Goal: Transaction & Acquisition: Purchase product/service

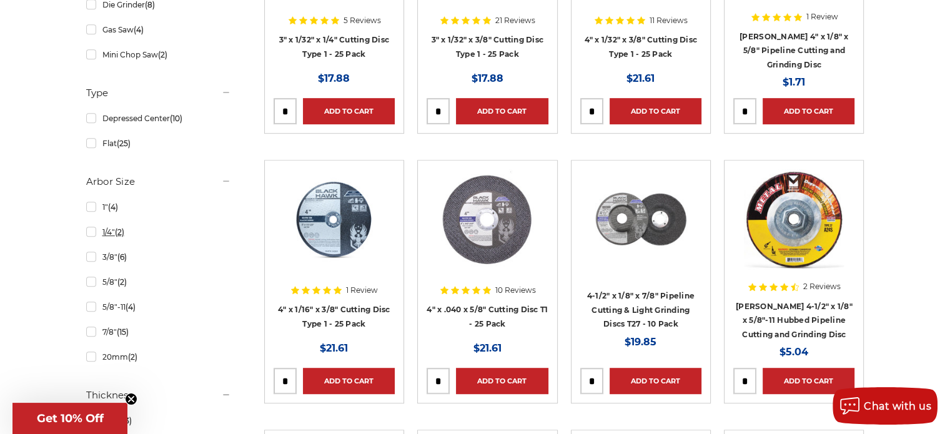
scroll to position [687, 0]
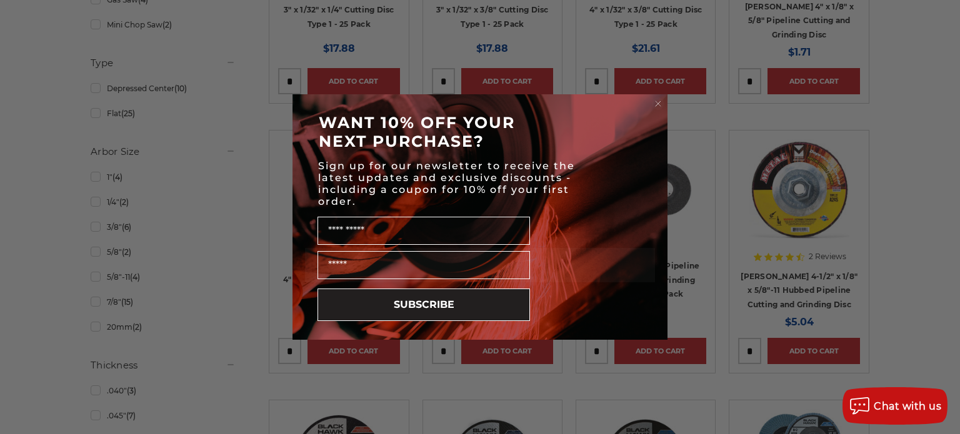
click at [657, 102] on icon "Close dialog" at bounding box center [657, 103] width 5 height 5
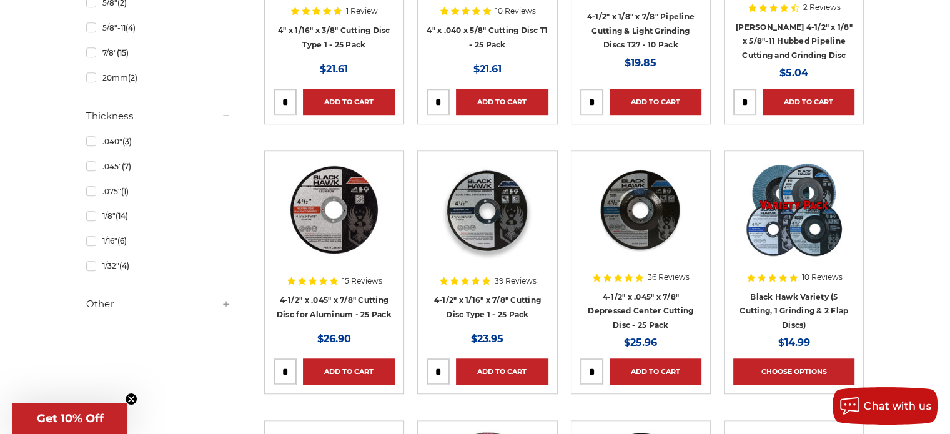
scroll to position [937, 0]
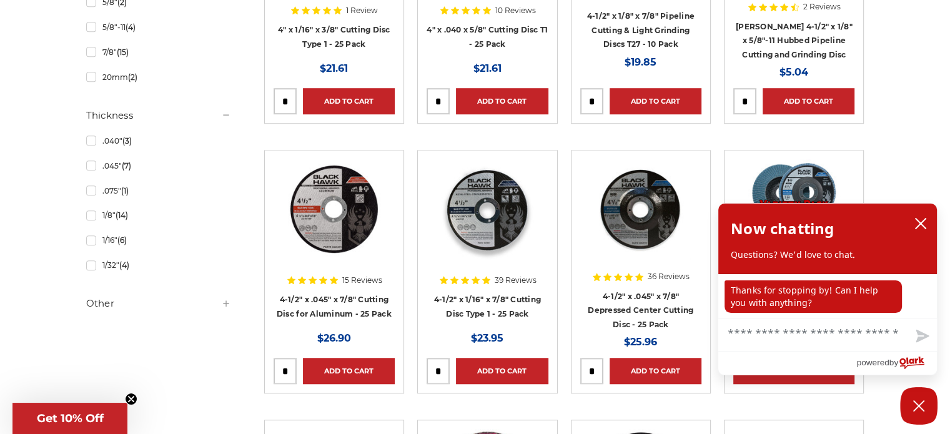
click at [95, 299] on h5 "Other" at bounding box center [158, 303] width 145 height 15
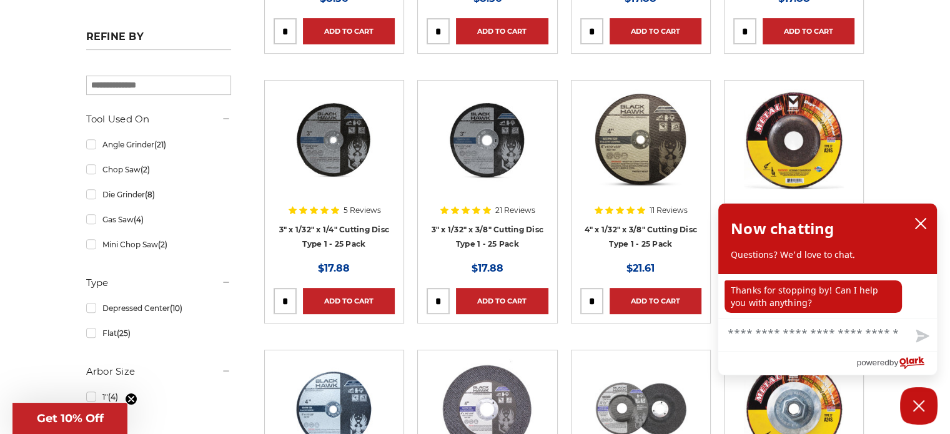
scroll to position [437, 0]
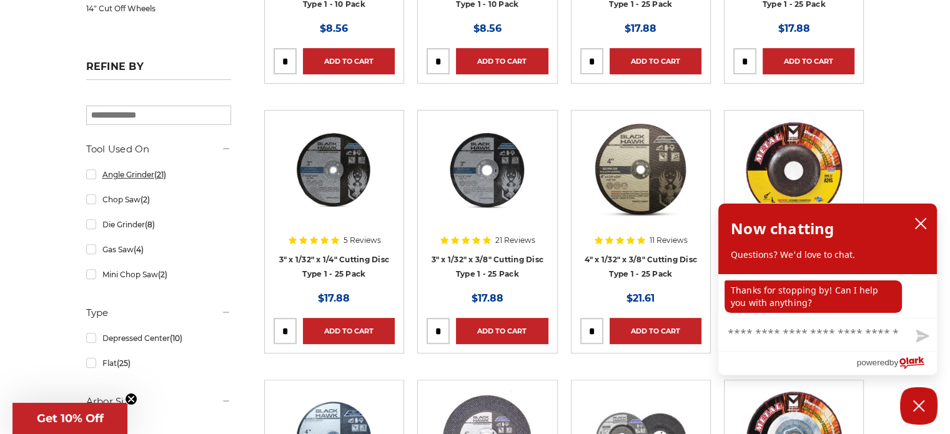
click at [91, 172] on link "Angle Grinder (21)" at bounding box center [158, 175] width 145 height 22
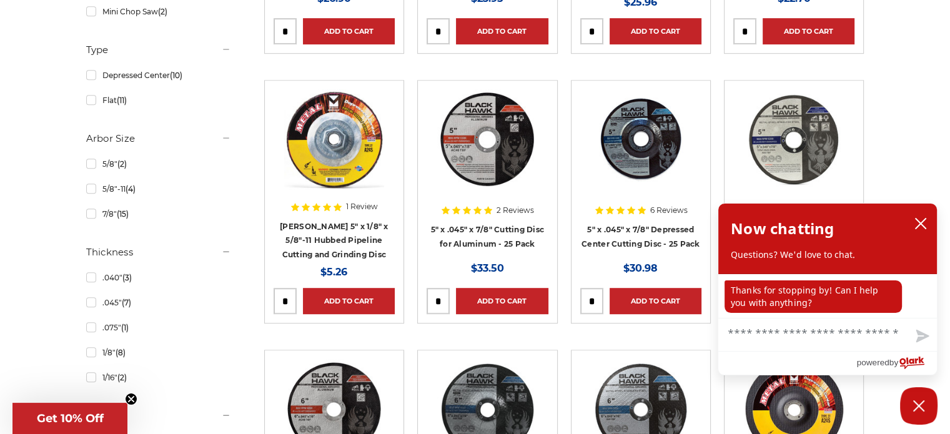
scroll to position [750, 0]
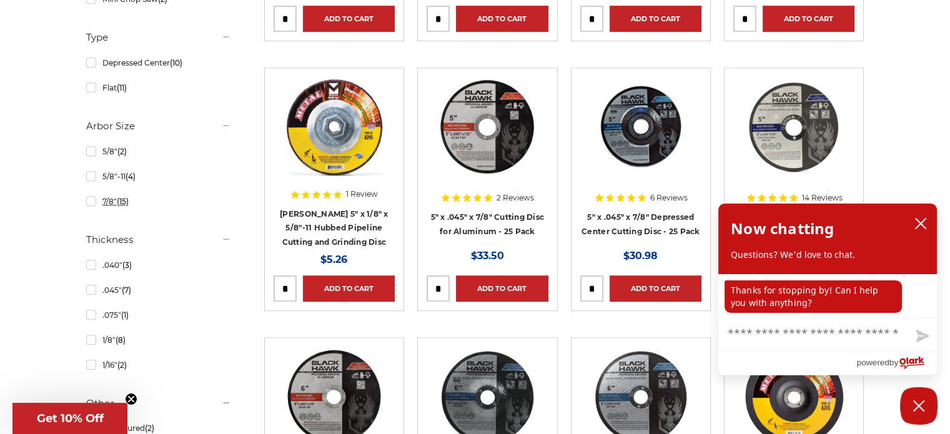
click at [91, 200] on link "7/8" (15)" at bounding box center [158, 202] width 145 height 22
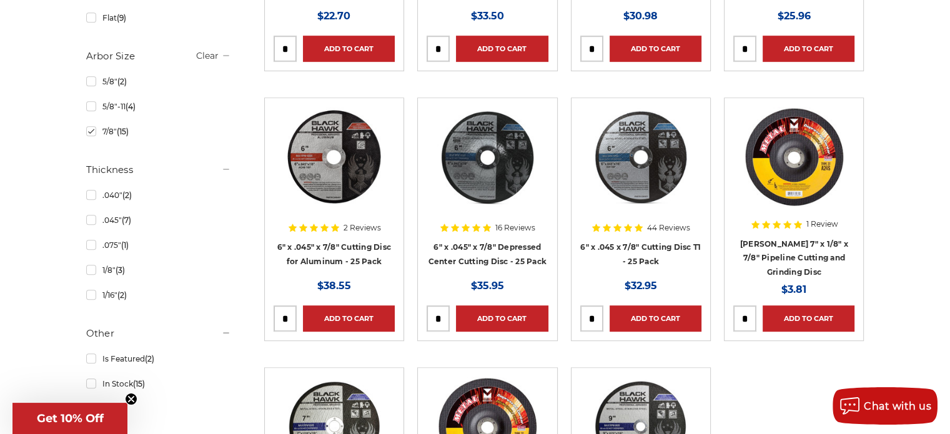
scroll to position [750, 0]
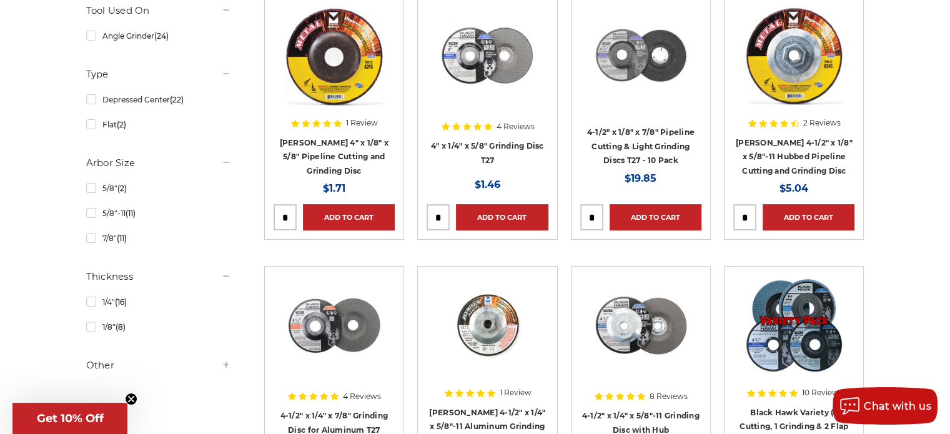
scroll to position [312, 0]
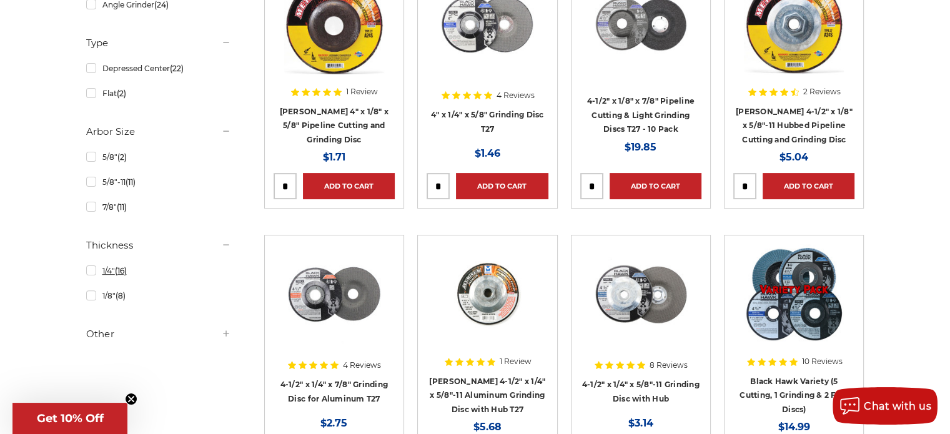
click at [94, 272] on link "1/4" (16)" at bounding box center [158, 271] width 145 height 22
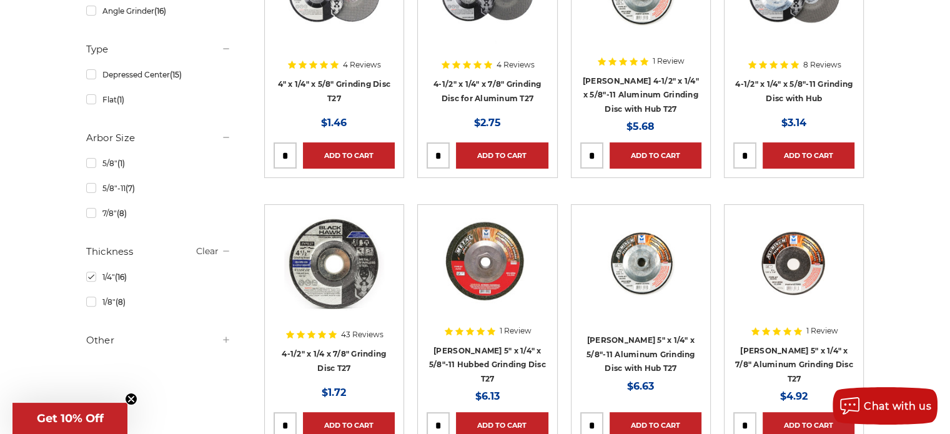
scroll to position [312, 0]
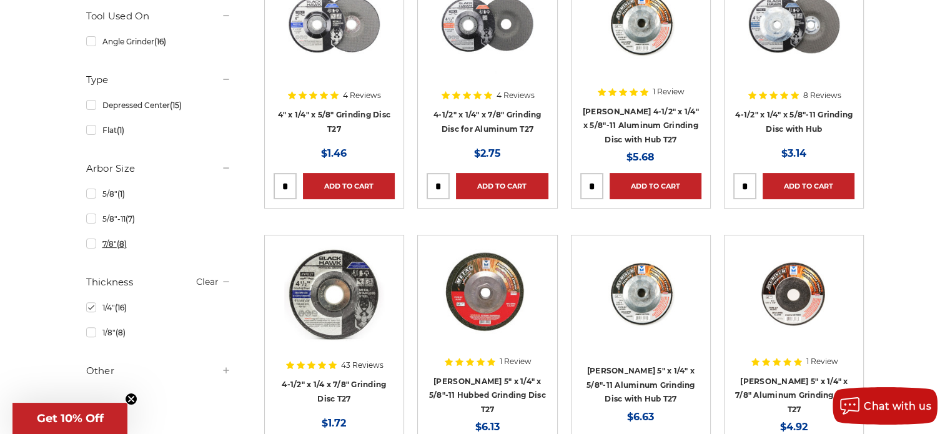
click at [92, 242] on link "7/8" (8)" at bounding box center [158, 244] width 145 height 22
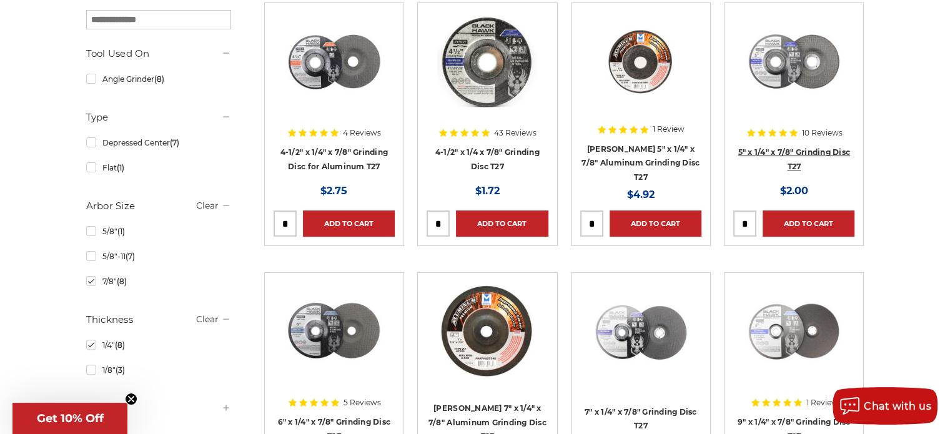
scroll to position [250, 0]
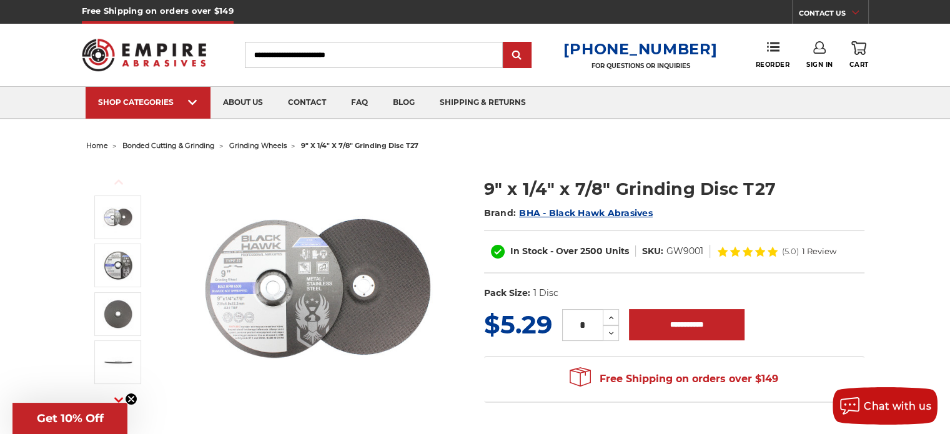
click at [262, 143] on span "grinding wheels" at bounding box center [257, 145] width 57 height 9
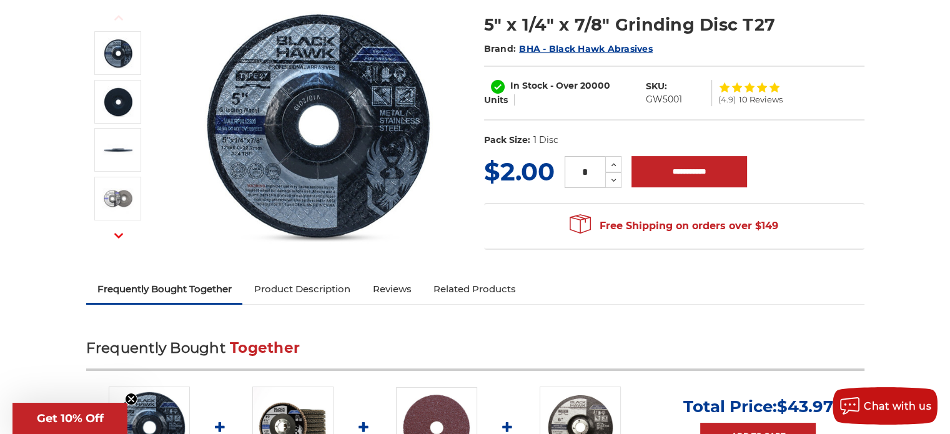
scroll to position [187, 0]
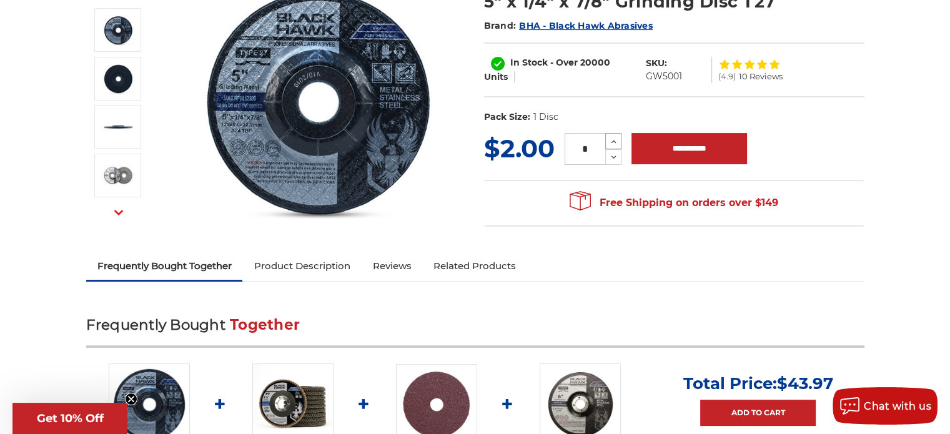
click at [612, 138] on icon at bounding box center [613, 141] width 9 height 11
click at [613, 138] on icon at bounding box center [613, 141] width 9 height 11
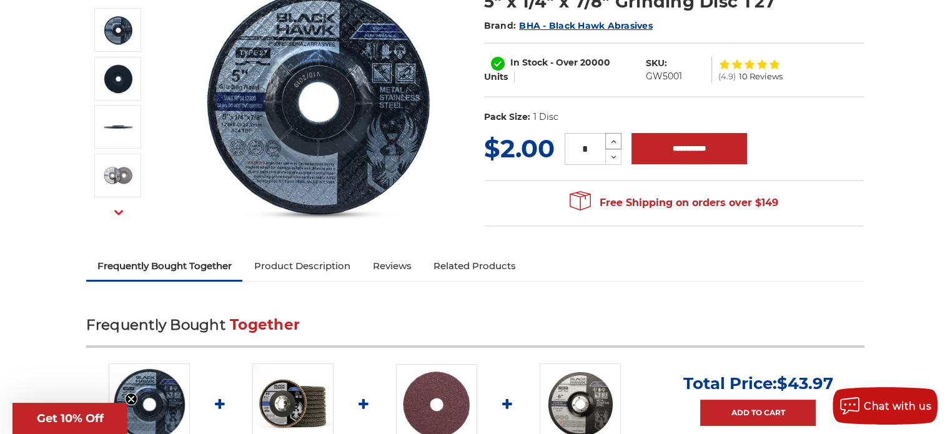
type input "*"
click at [680, 143] on input "**********" at bounding box center [690, 148] width 116 height 31
type input "**********"
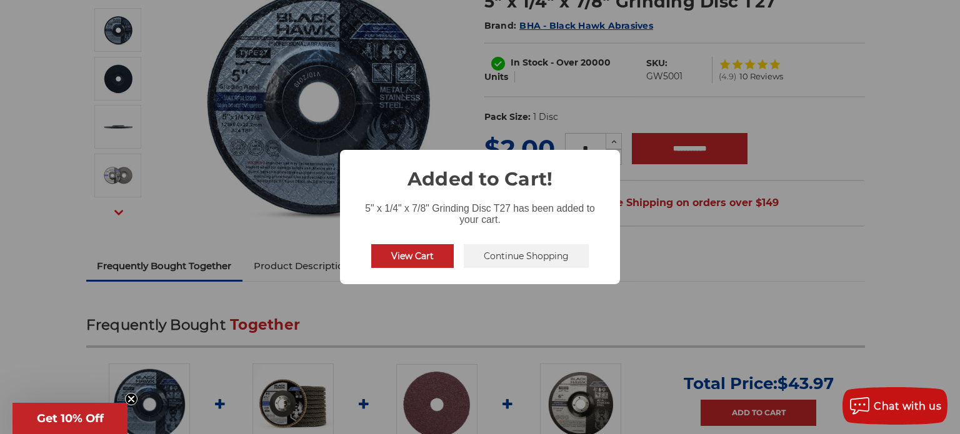
click at [497, 255] on button "Continue Shopping" at bounding box center [526, 256] width 125 height 24
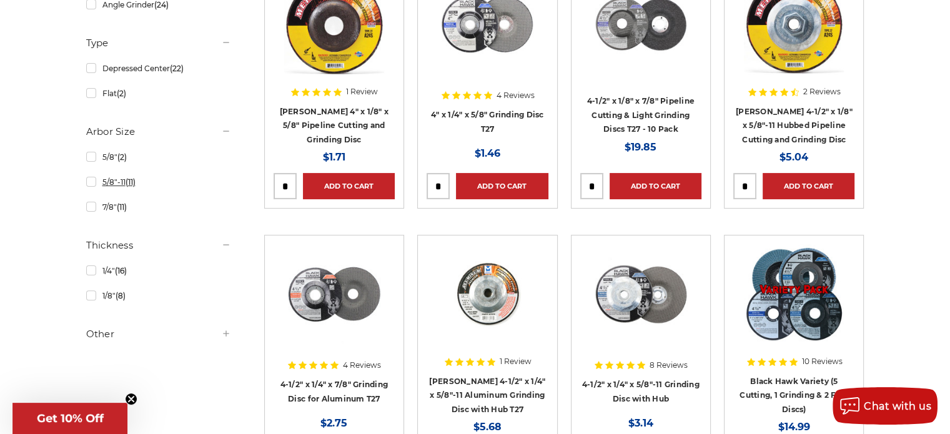
click at [92, 179] on link "5/8"-11 (11)" at bounding box center [158, 182] width 145 height 22
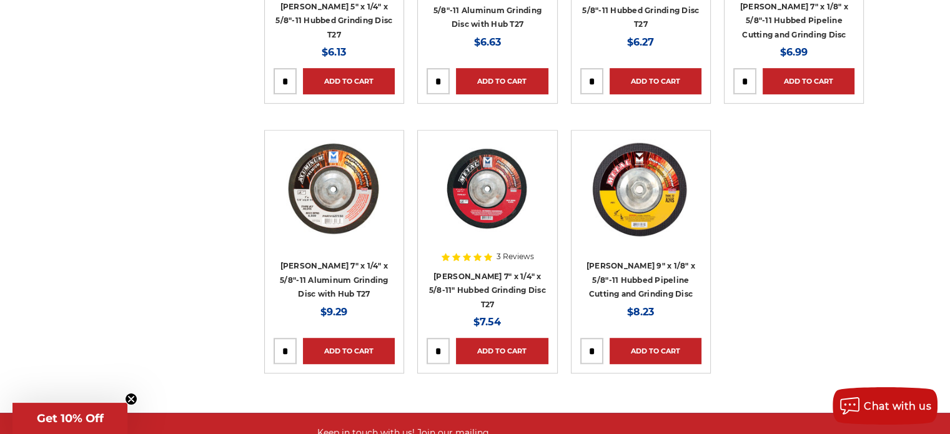
scroll to position [750, 0]
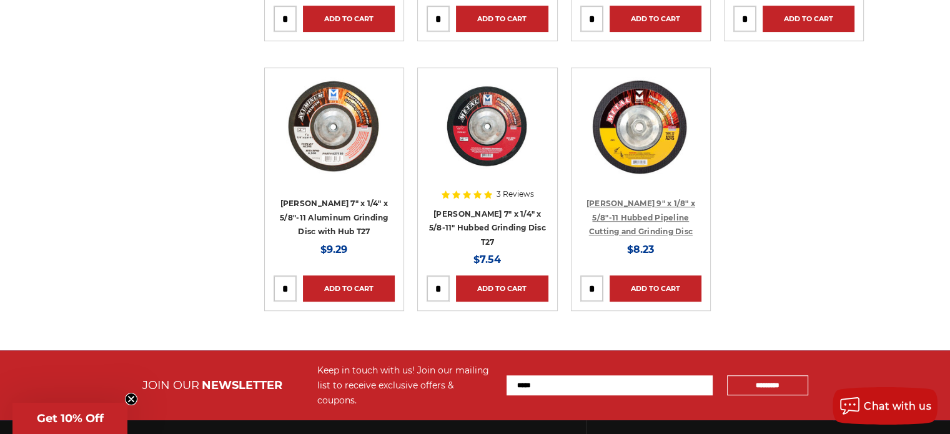
click at [657, 216] on link "Mercer 9" x 1/8" x 5/8"-11 Hubbed Pipeline Cutting and Grinding Disc" at bounding box center [641, 217] width 109 height 37
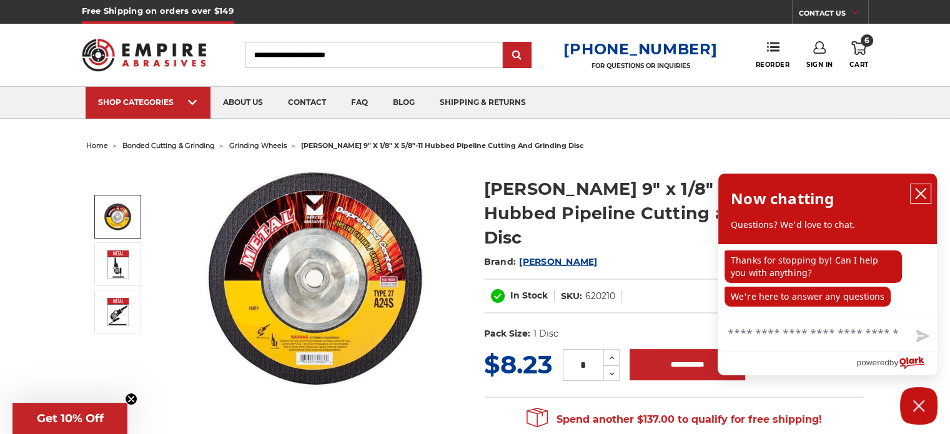
click at [920, 193] on icon "close chatbox" at bounding box center [921, 194] width 10 height 10
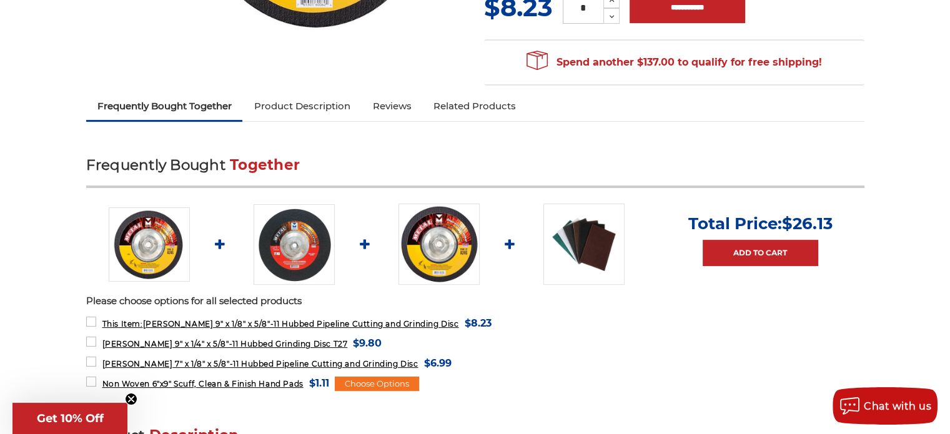
scroll to position [375, 0]
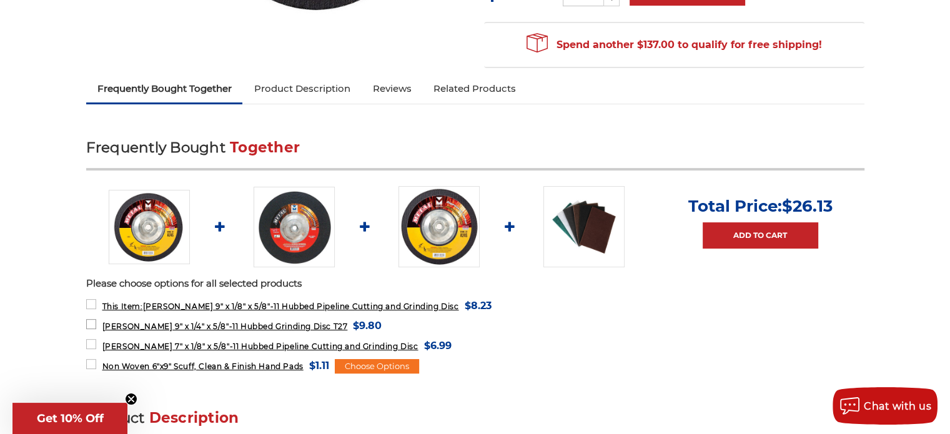
click at [231, 322] on span "[PERSON_NAME] 9" x 1/4" x 5/8"-11 Hubbed Grinding Disc T27" at bounding box center [225, 326] width 246 height 9
click at [289, 199] on img at bounding box center [294, 227] width 81 height 81
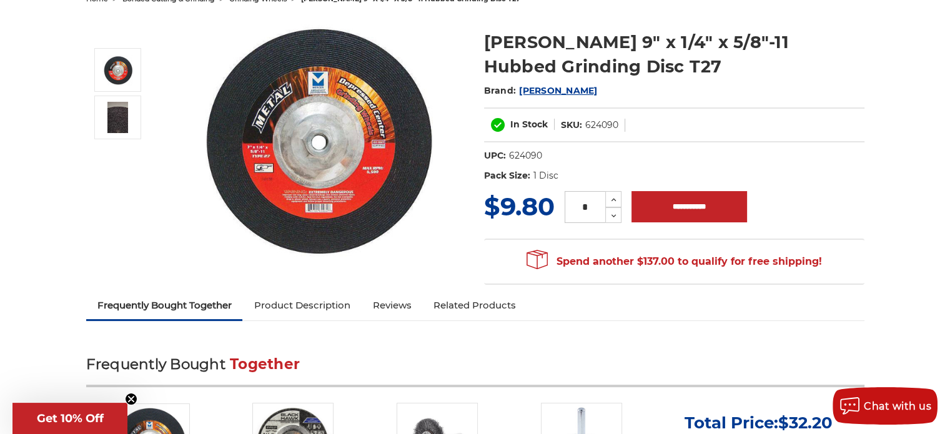
scroll to position [125, 0]
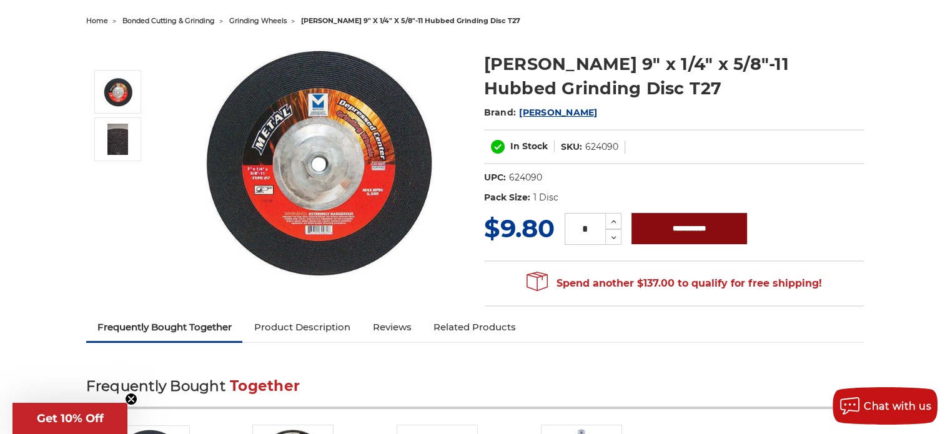
click at [690, 224] on input "**********" at bounding box center [690, 228] width 116 height 31
type input "**********"
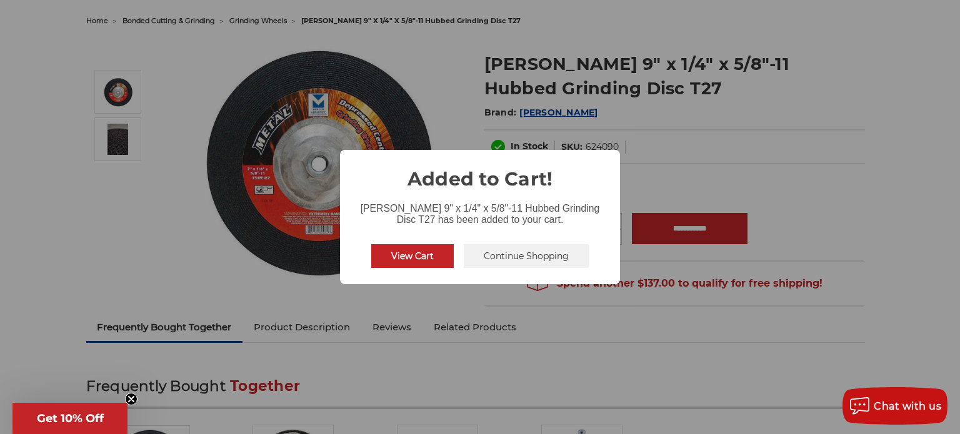
click at [431, 255] on button "View Cart" at bounding box center [412, 256] width 82 height 24
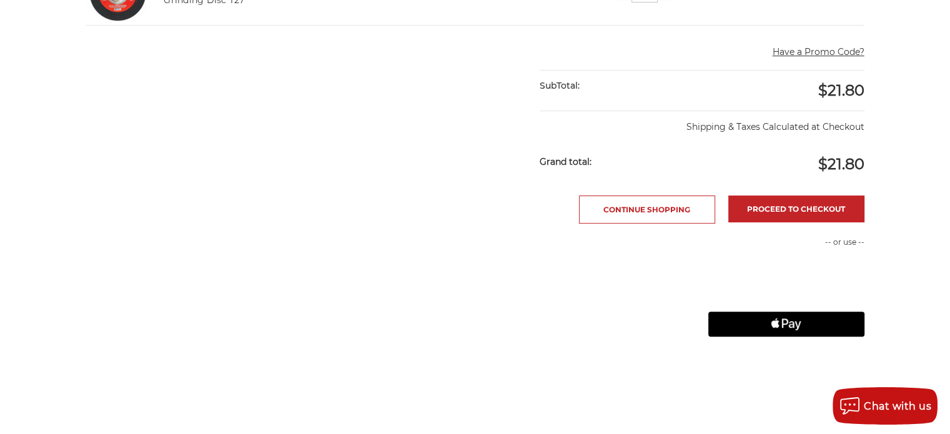
scroll to position [437, 0]
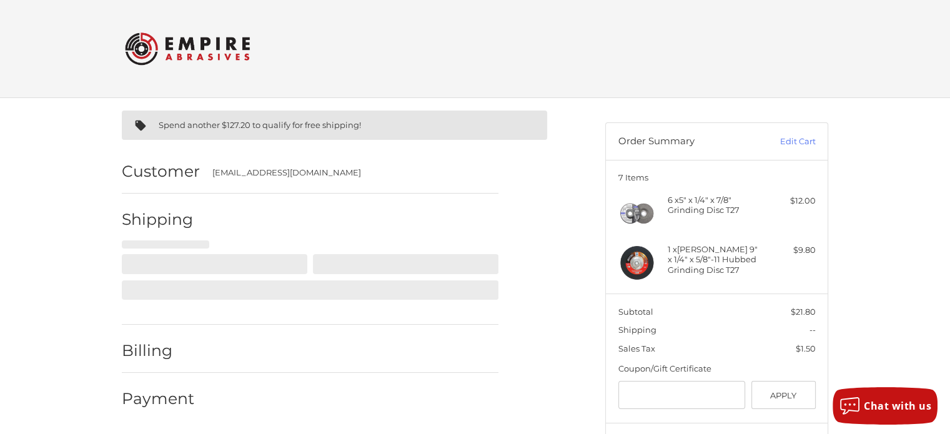
select select "**"
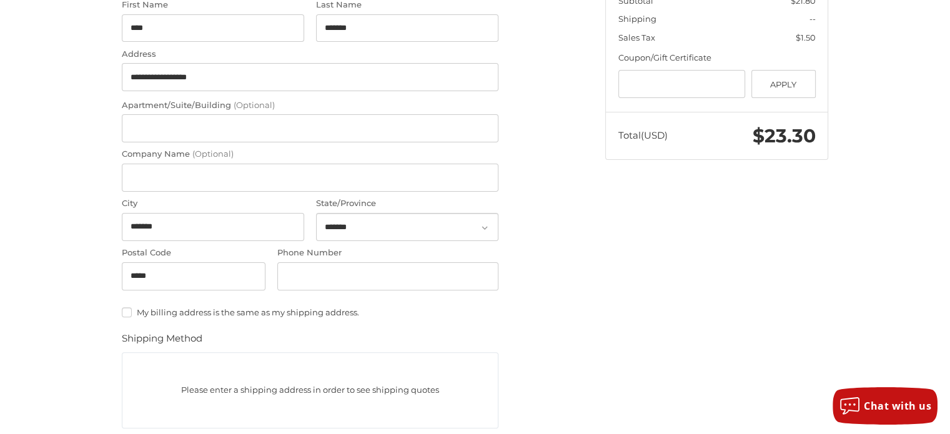
scroll to position [312, 0]
click at [311, 280] on input "Phone Number" at bounding box center [387, 275] width 221 height 28
type input "**********"
click at [630, 298] on div "**********" at bounding box center [476, 262] width 750 height 953
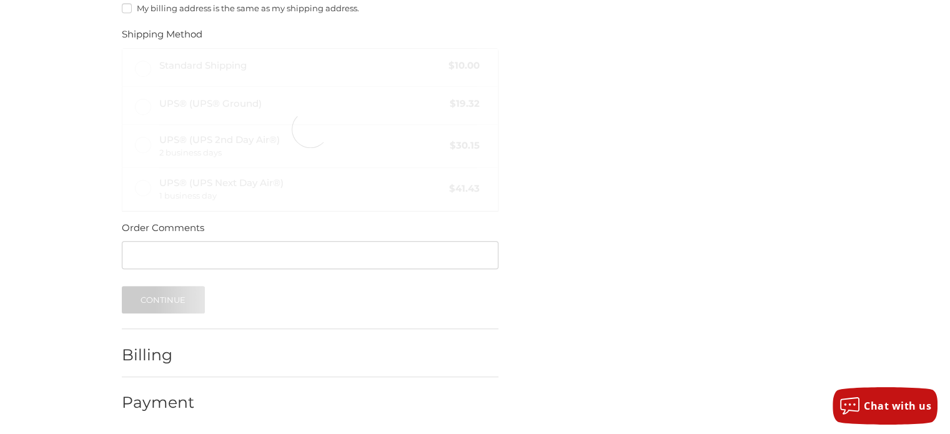
scroll to position [617, 0]
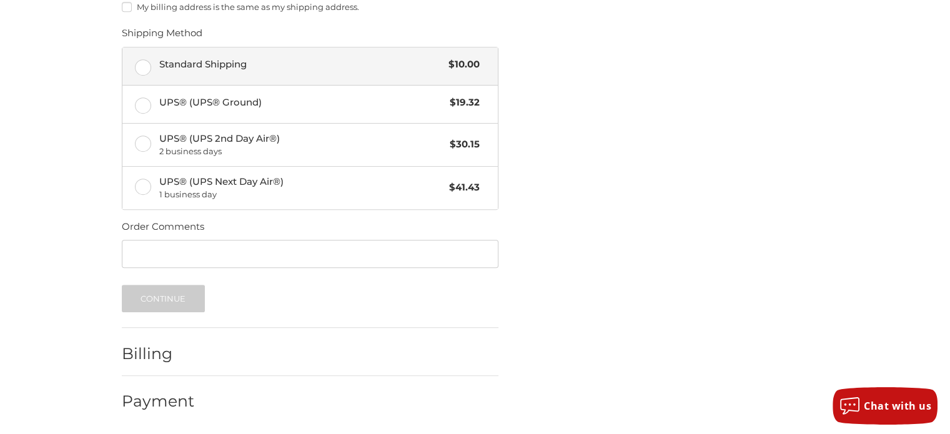
click at [135, 62] on label "Standard Shipping $10.00" at bounding box center [309, 65] width 375 height 37
click at [160, 298] on button "Continue" at bounding box center [163, 298] width 83 height 27
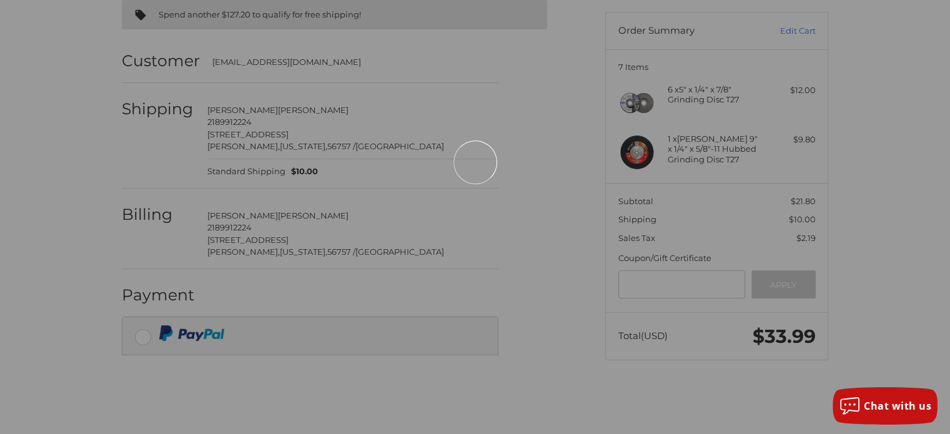
scroll to position [12, 0]
